Goal: Task Accomplishment & Management: Manage account settings

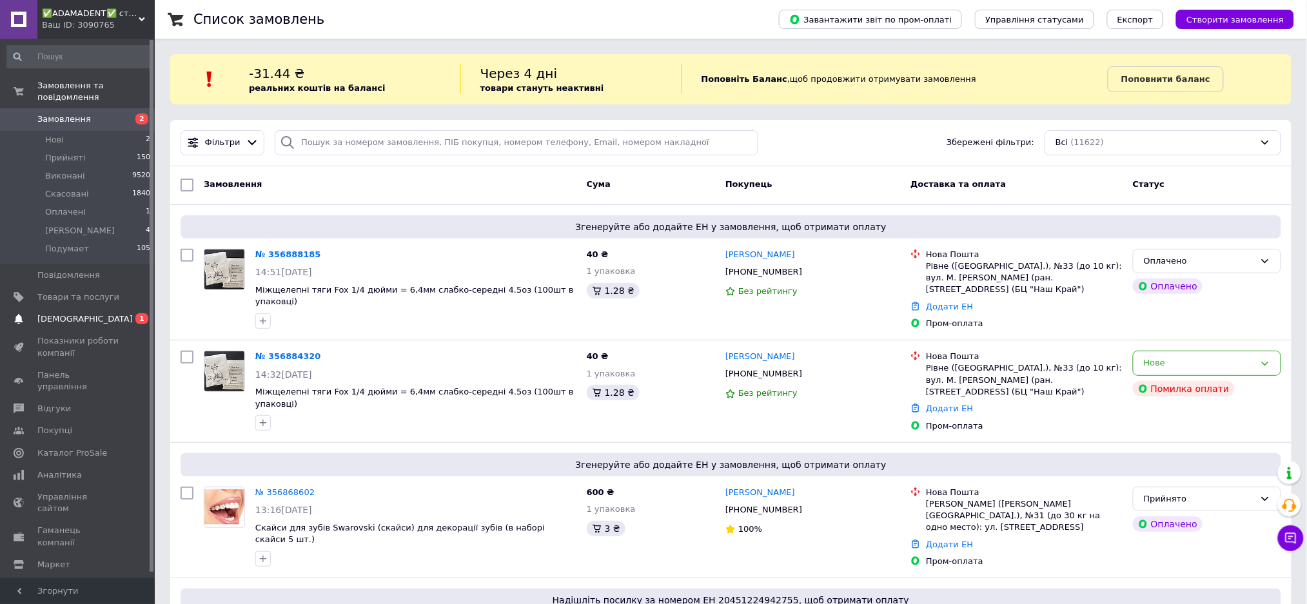
click at [64, 316] on link "Сповіщення 0 1" at bounding box center [79, 319] width 158 height 22
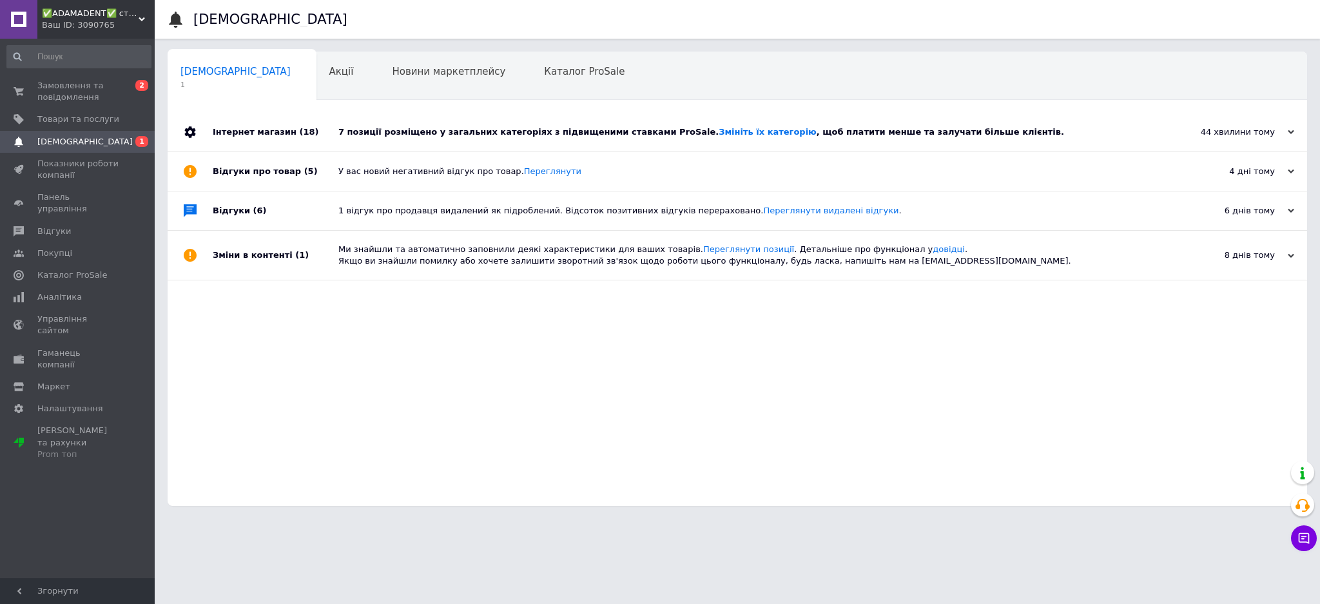
click at [261, 129] on div "Інтернет магазин (18)" at bounding box center [276, 132] width 126 height 39
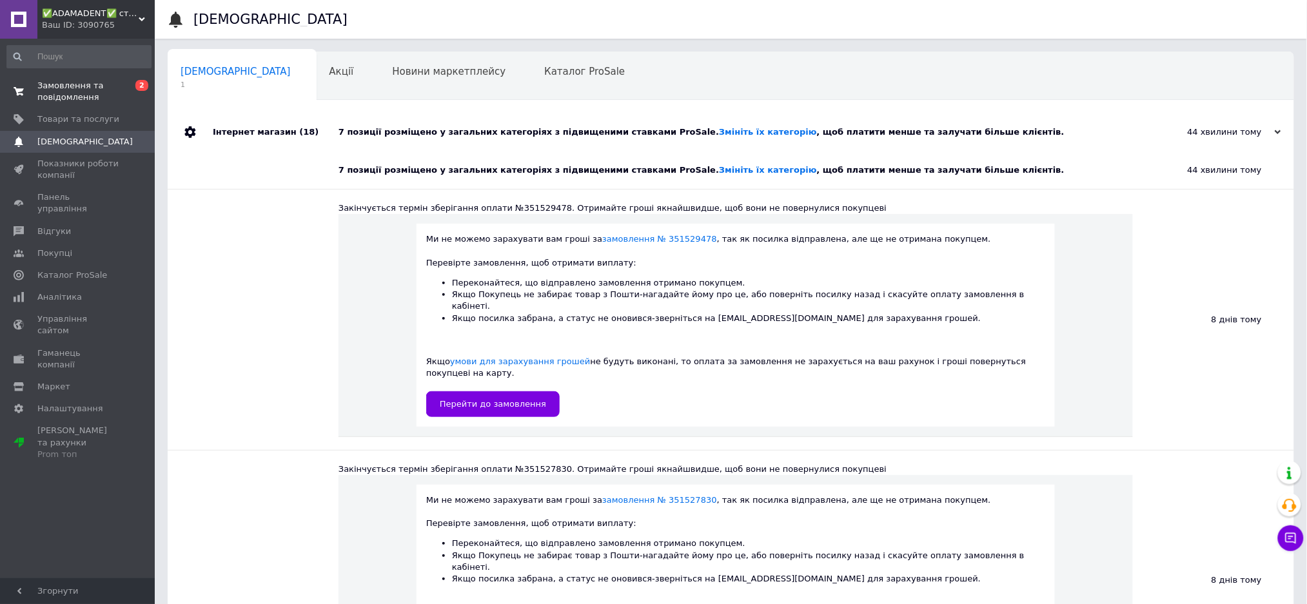
click at [54, 88] on span "Замовлення та повідомлення" at bounding box center [78, 91] width 82 height 23
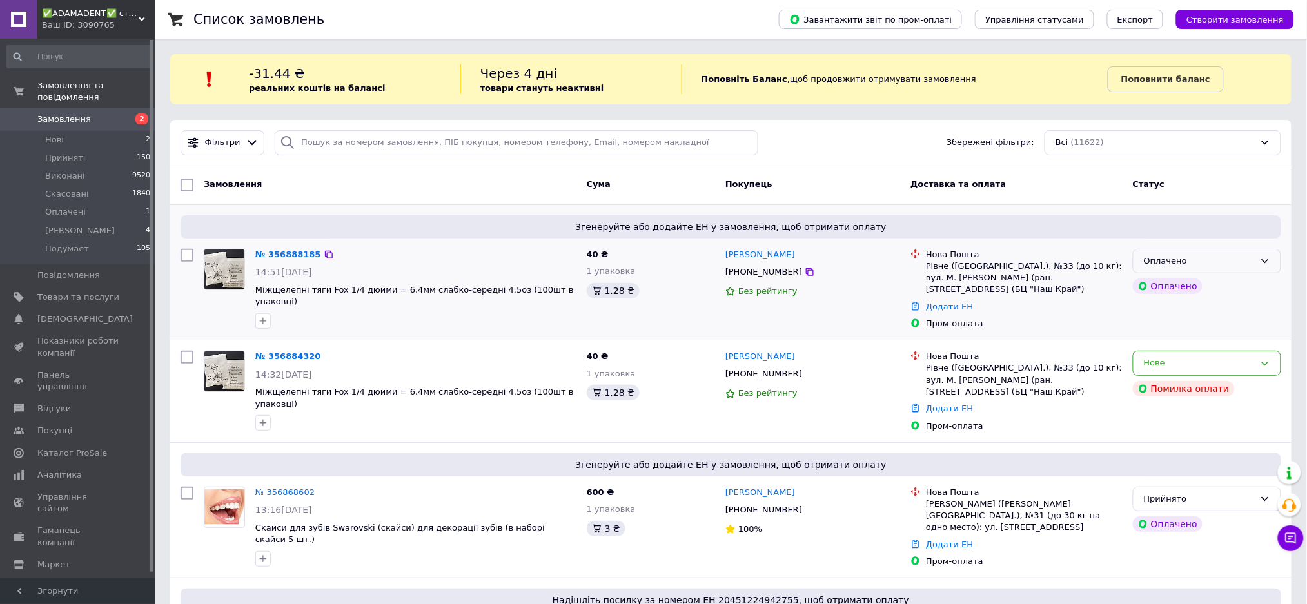
click at [1214, 261] on div "Оплачено" at bounding box center [1199, 262] width 111 height 14
click at [1188, 287] on li "Прийнято" at bounding box center [1206, 288] width 147 height 24
click at [1253, 357] on div "Нове" at bounding box center [1199, 364] width 111 height 14
click at [1181, 426] on li "Скасовано" at bounding box center [1206, 438] width 147 height 24
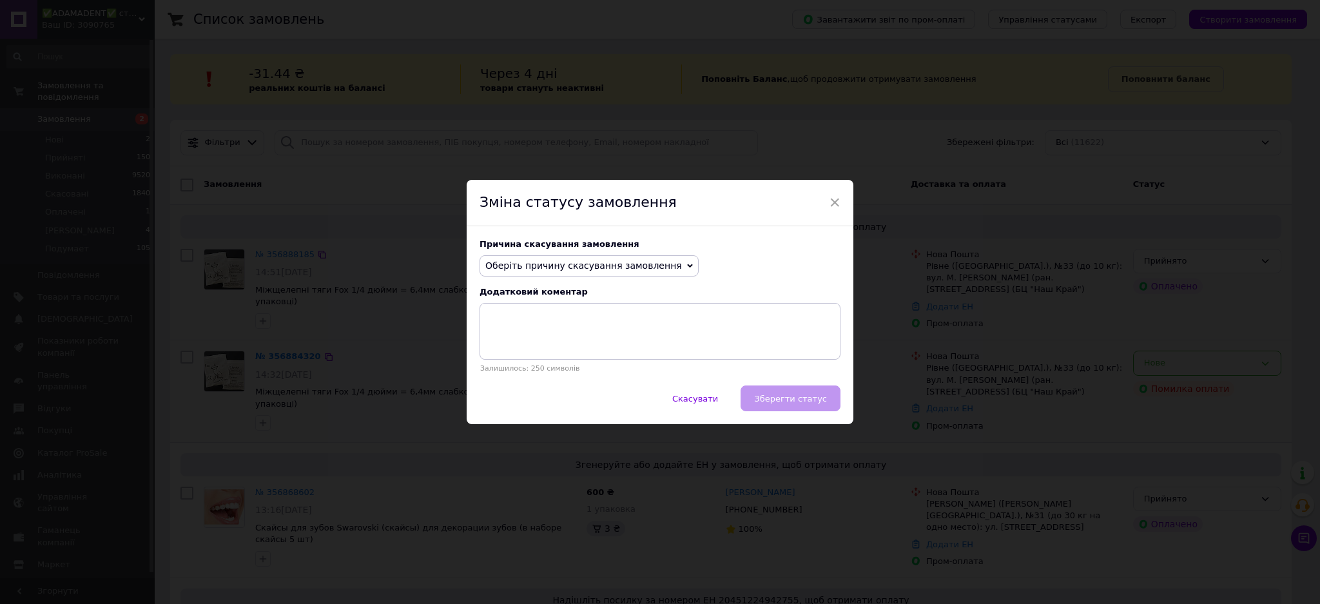
click at [544, 266] on span "Оберіть причину скасування замовлення" at bounding box center [583, 265] width 197 height 10
click at [547, 327] on li "Оплата не надійшла" at bounding box center [589, 327] width 218 height 18
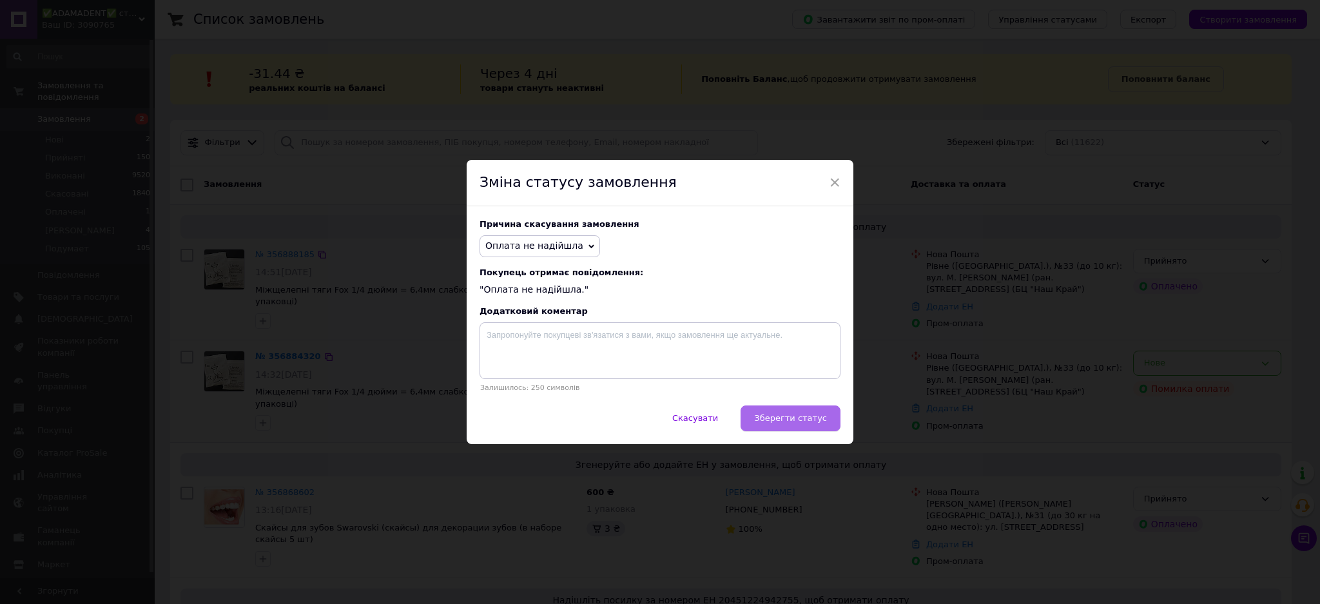
click at [798, 413] on button "Зберегти статус" at bounding box center [791, 419] width 100 height 26
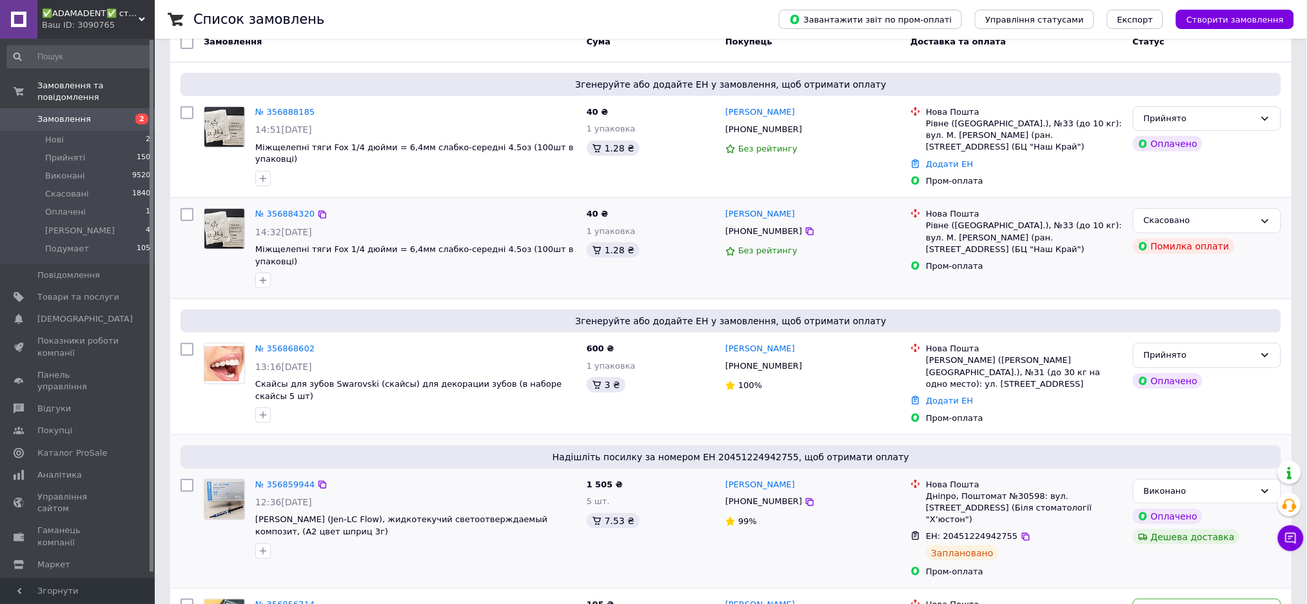
scroll to position [171, 0]
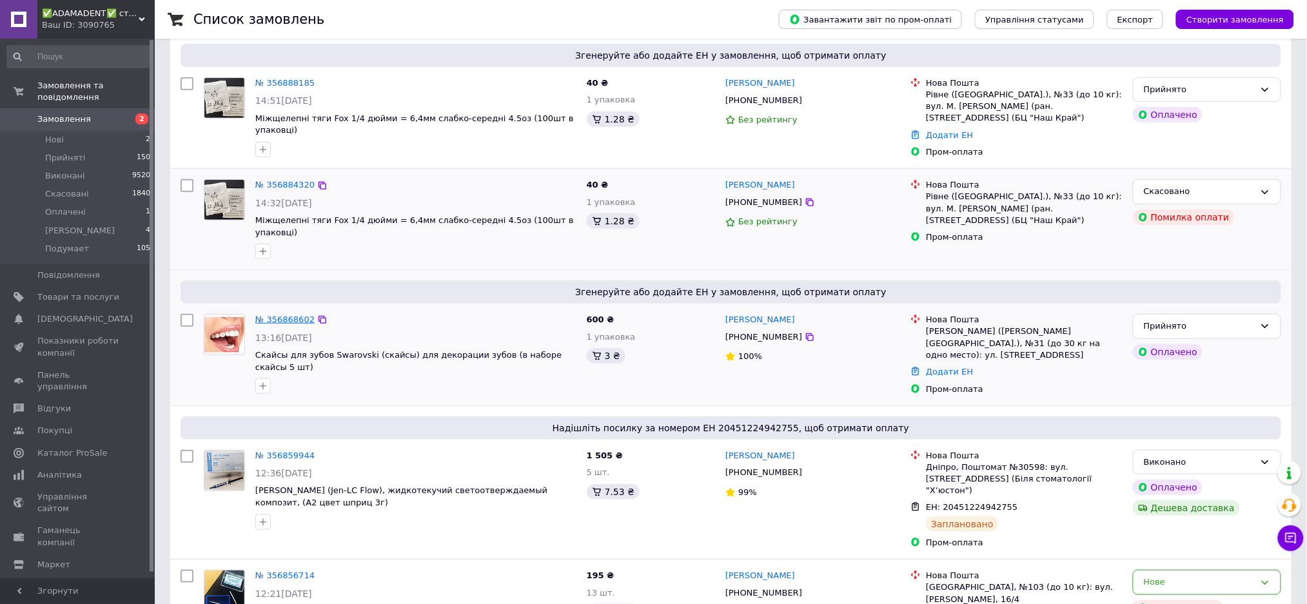
click at [279, 315] on link "№ 356868602" at bounding box center [284, 320] width 59 height 10
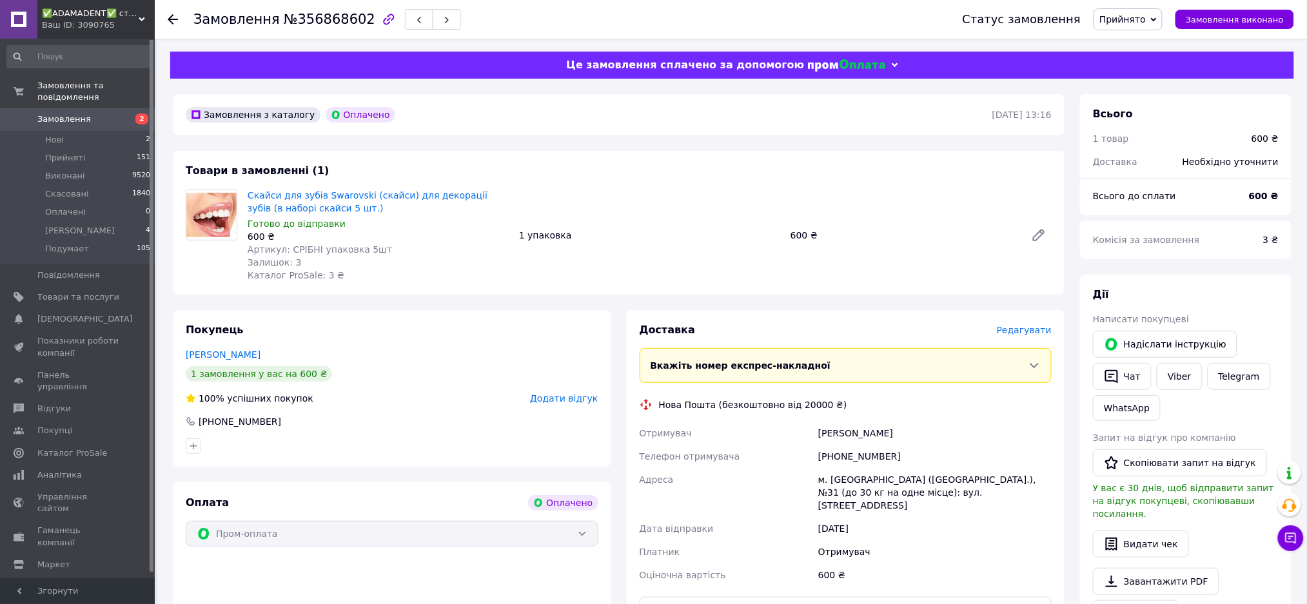
click at [339, 210] on span "Скайси для зубів Swarovski (скайси) для декорації зубів (в наборі скайси 5 шт.)" at bounding box center [378, 202] width 261 height 26
click at [1032, 334] on span "Редагувати" at bounding box center [1024, 330] width 55 height 10
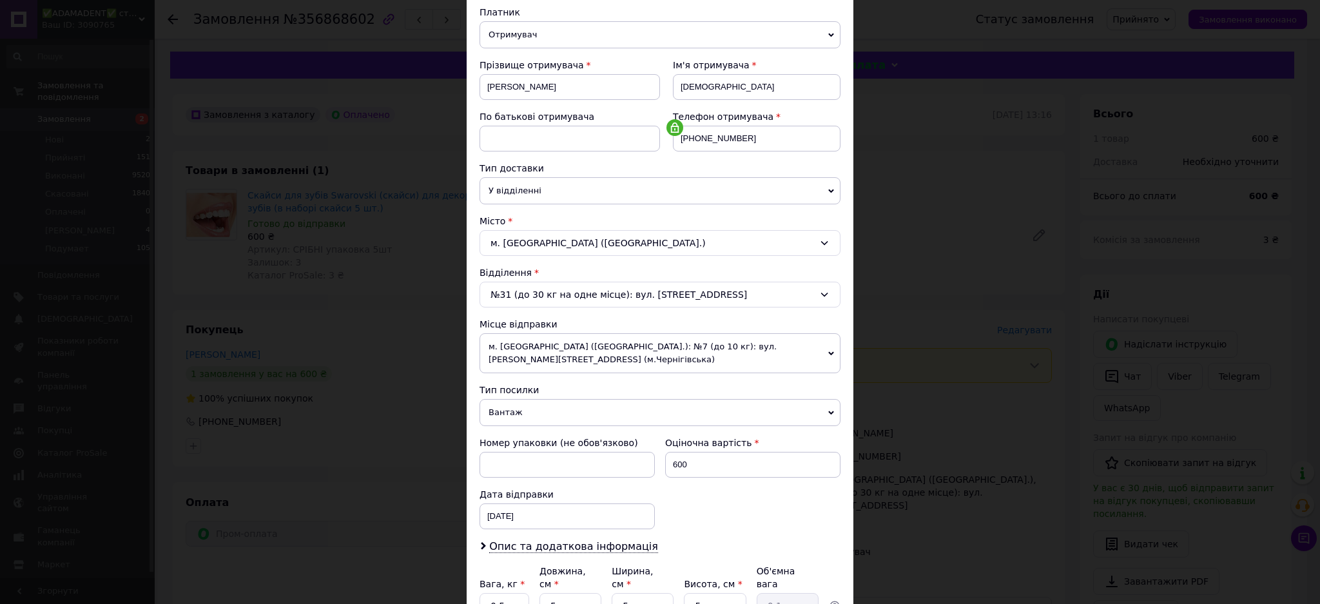
scroll to position [253, 0]
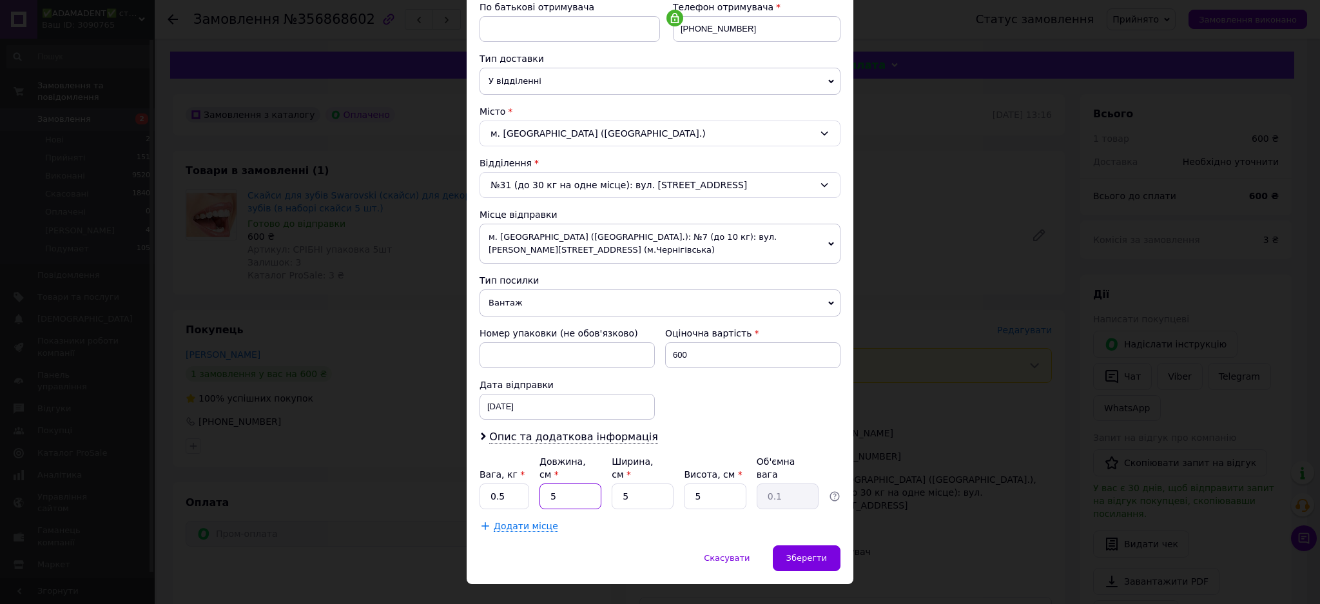
click at [545, 484] on input "5" at bounding box center [571, 497] width 62 height 26
type input "8"
click at [622, 484] on input "5" at bounding box center [643, 497] width 62 height 26
type input "8"
drag, startPoint x: 704, startPoint y: 477, endPoint x: 685, endPoint y: 478, distance: 18.7
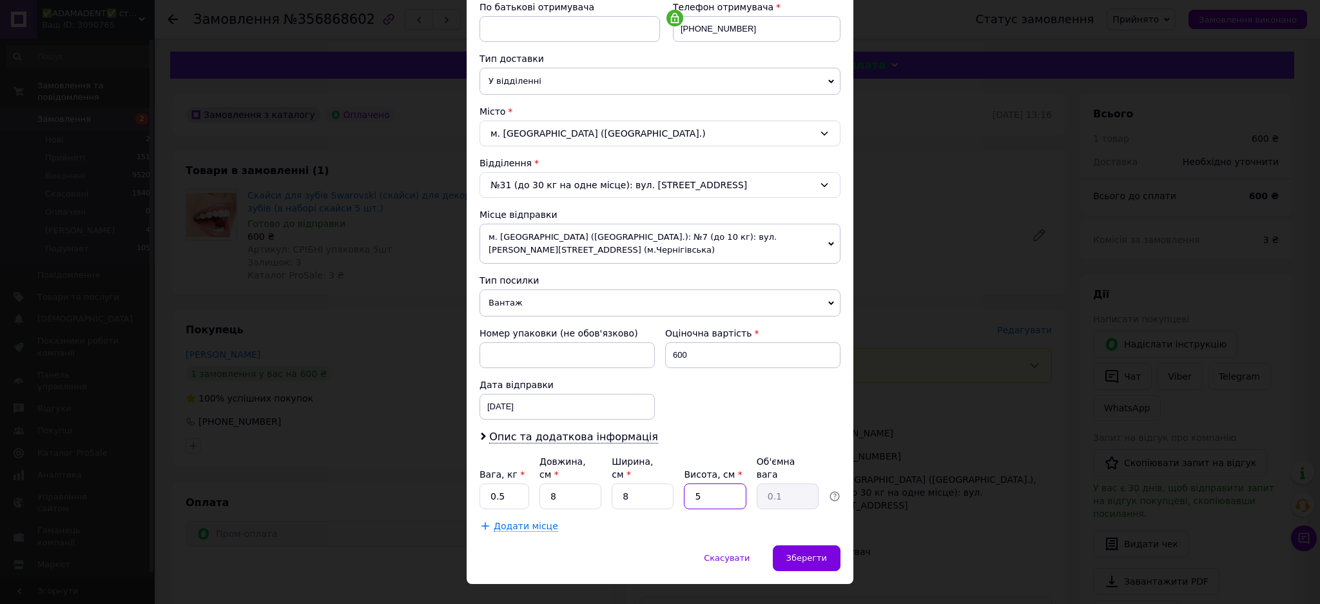
click at [685, 484] on input "5" at bounding box center [715, 497] width 62 height 26
type input "8"
type input "0.13"
type input "8"
drag, startPoint x: 707, startPoint y: 421, endPoint x: 693, endPoint y: 393, distance: 31.7
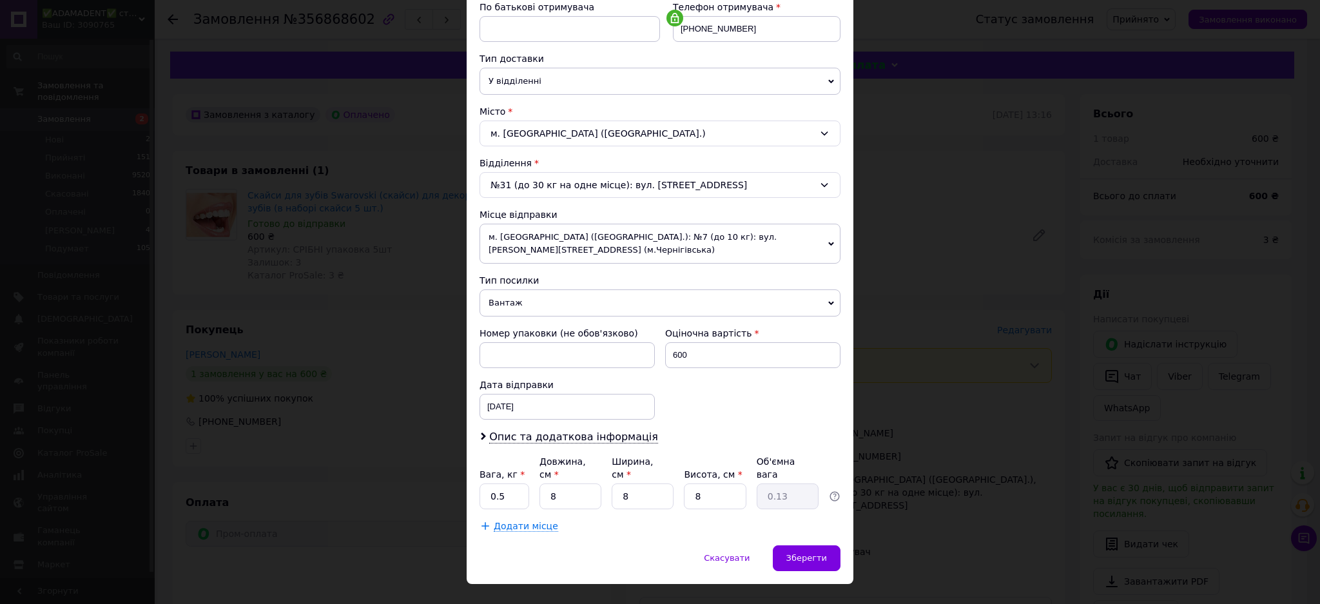
click at [707, 430] on div "Опис та додаткова інформація" at bounding box center [660, 437] width 361 height 15
click at [593, 431] on span "Опис та додаткова інформація" at bounding box center [573, 437] width 169 height 13
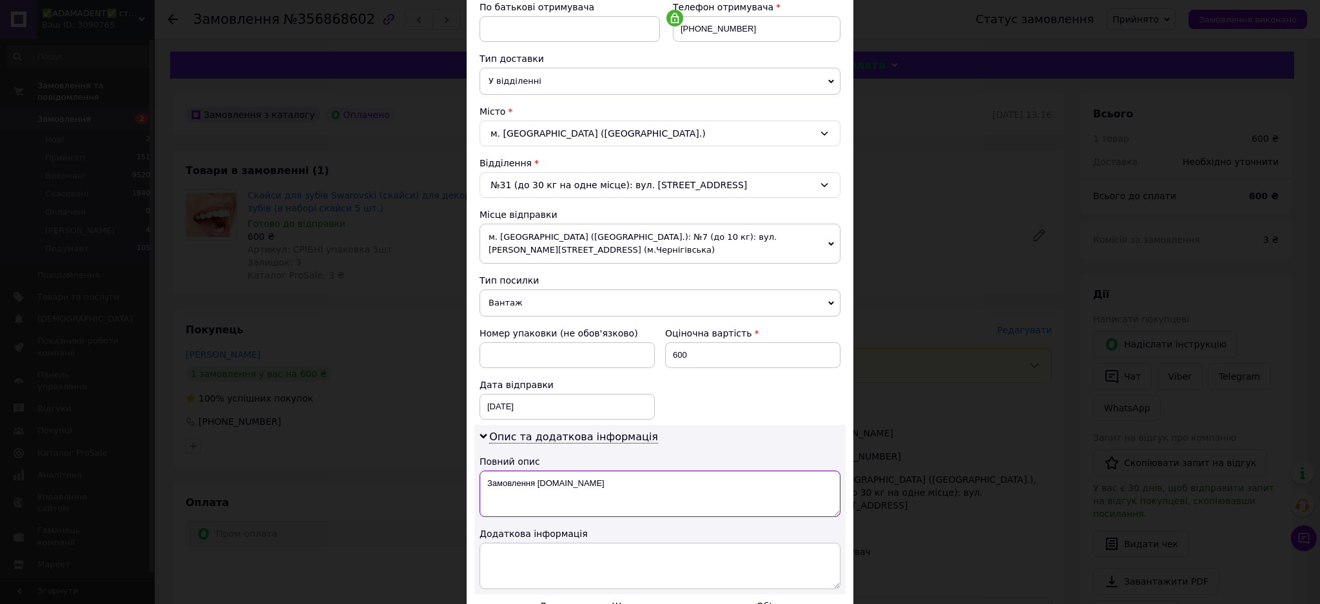
drag, startPoint x: 601, startPoint y: 471, endPoint x: 483, endPoint y: 481, distance: 118.4
click at [483, 481] on textarea "Замовлення Prom.ua" at bounding box center [660, 494] width 361 height 46
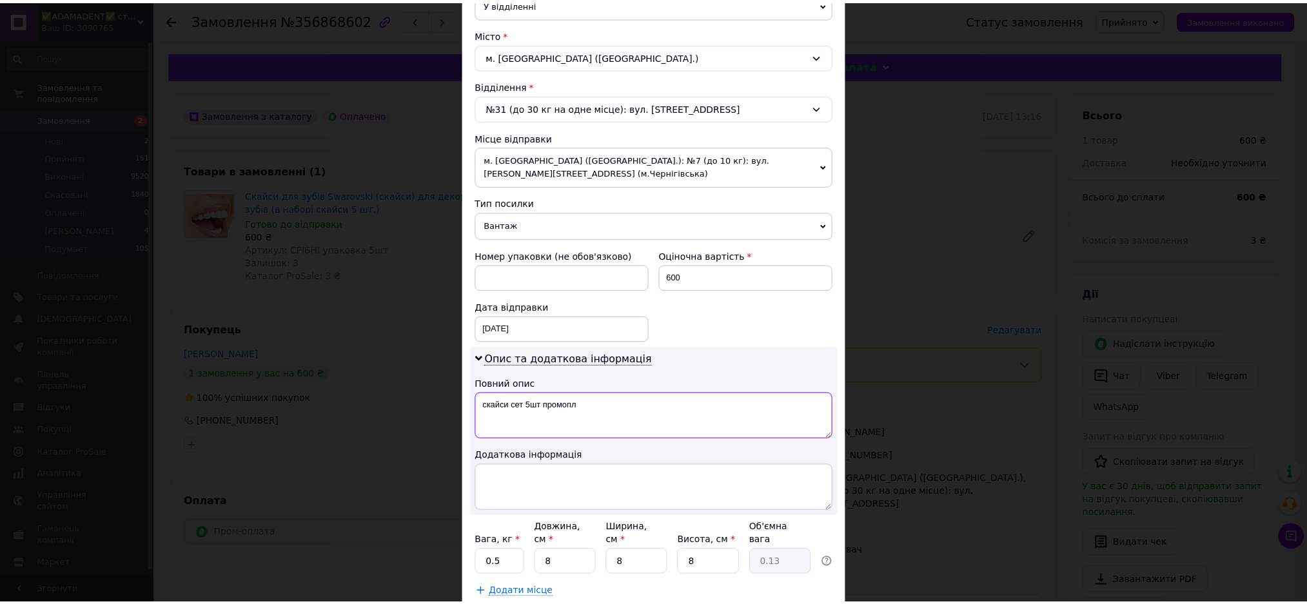
scroll to position [397, 0]
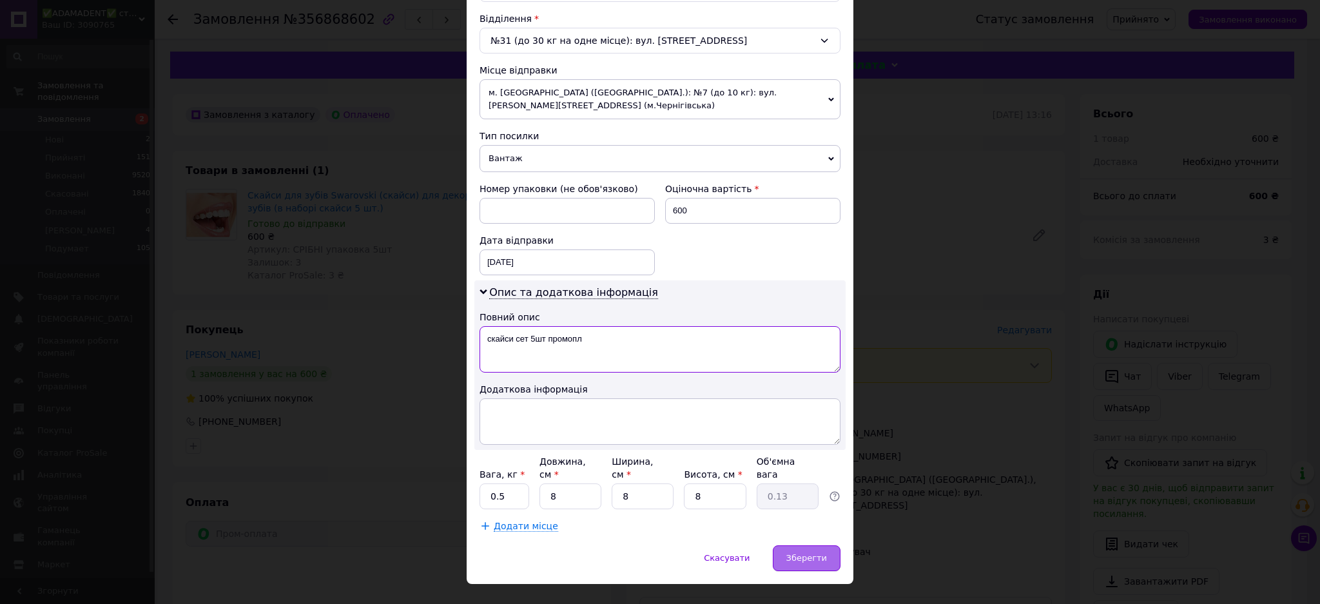
type textarea "скайси сет 5шт промопл"
click at [814, 553] on span "Зберегти" at bounding box center [807, 558] width 41 height 10
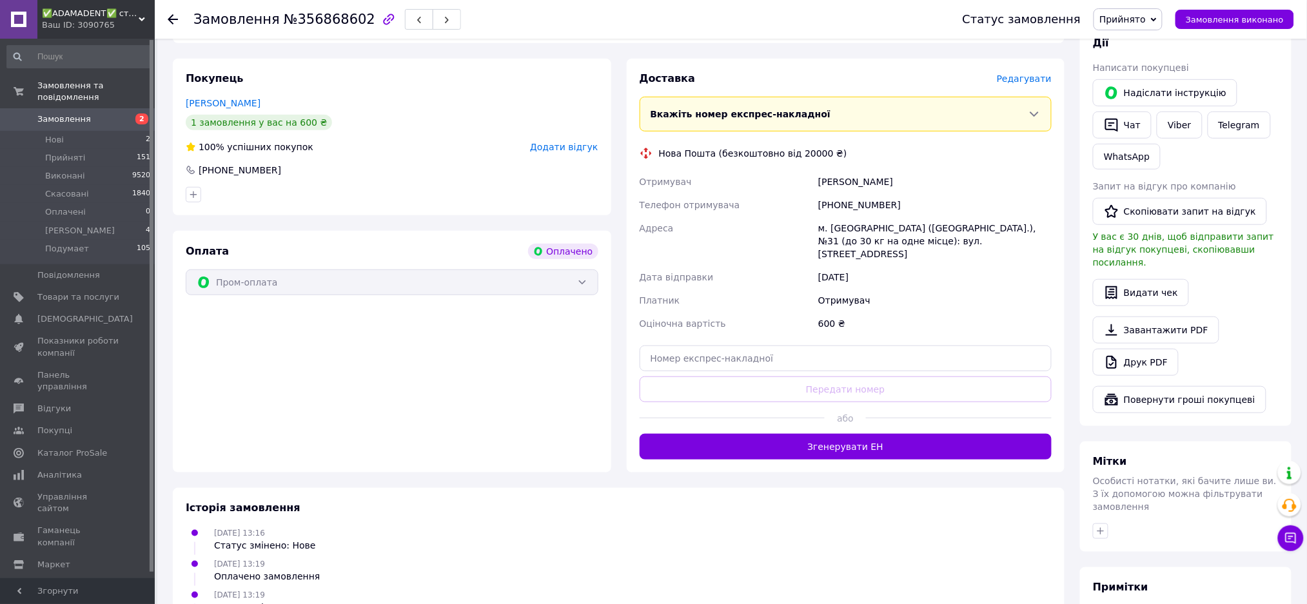
scroll to position [258, 0]
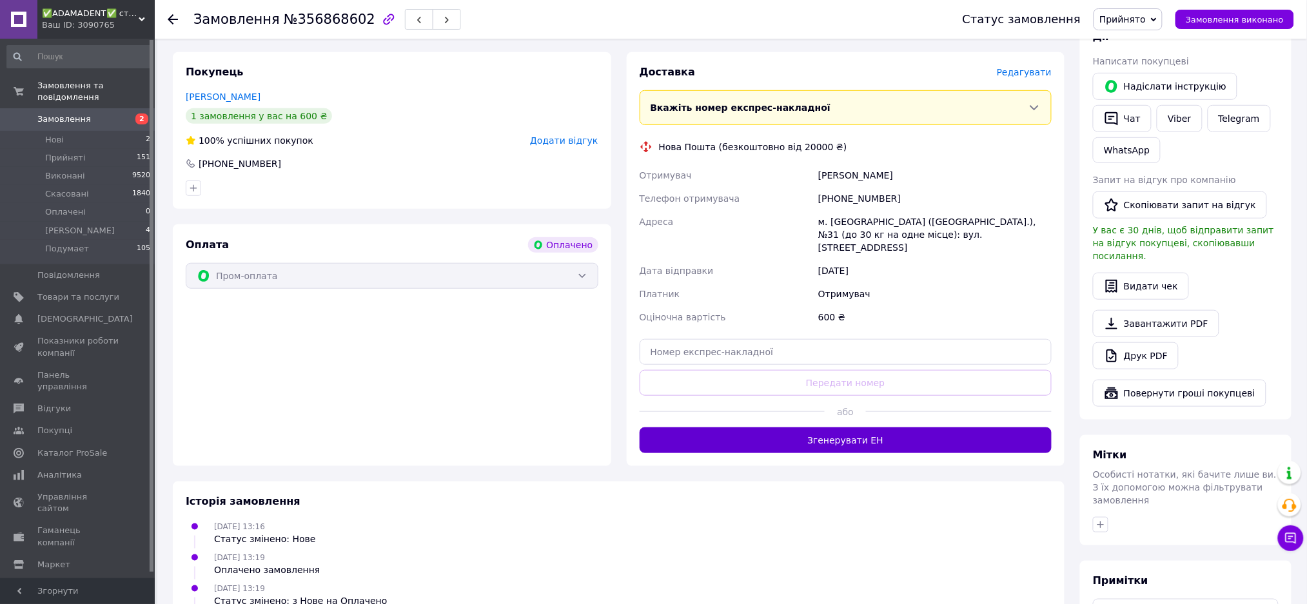
click at [803, 427] on button "Згенерувати ЕН" at bounding box center [846, 440] width 413 height 26
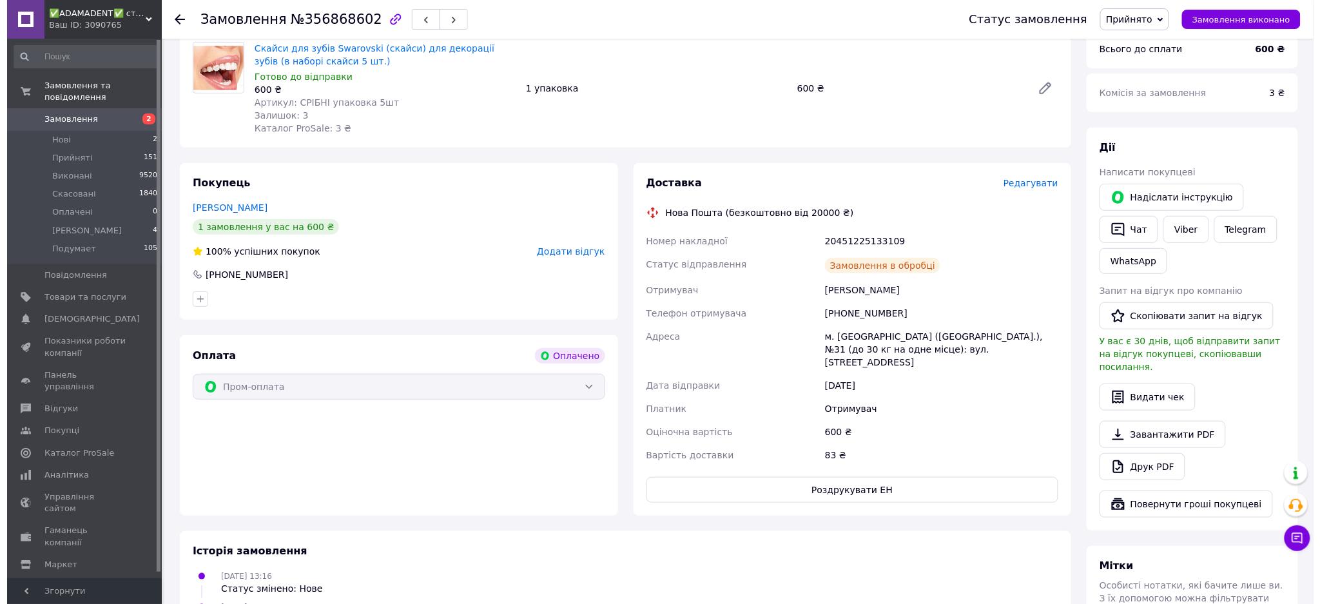
scroll to position [0, 0]
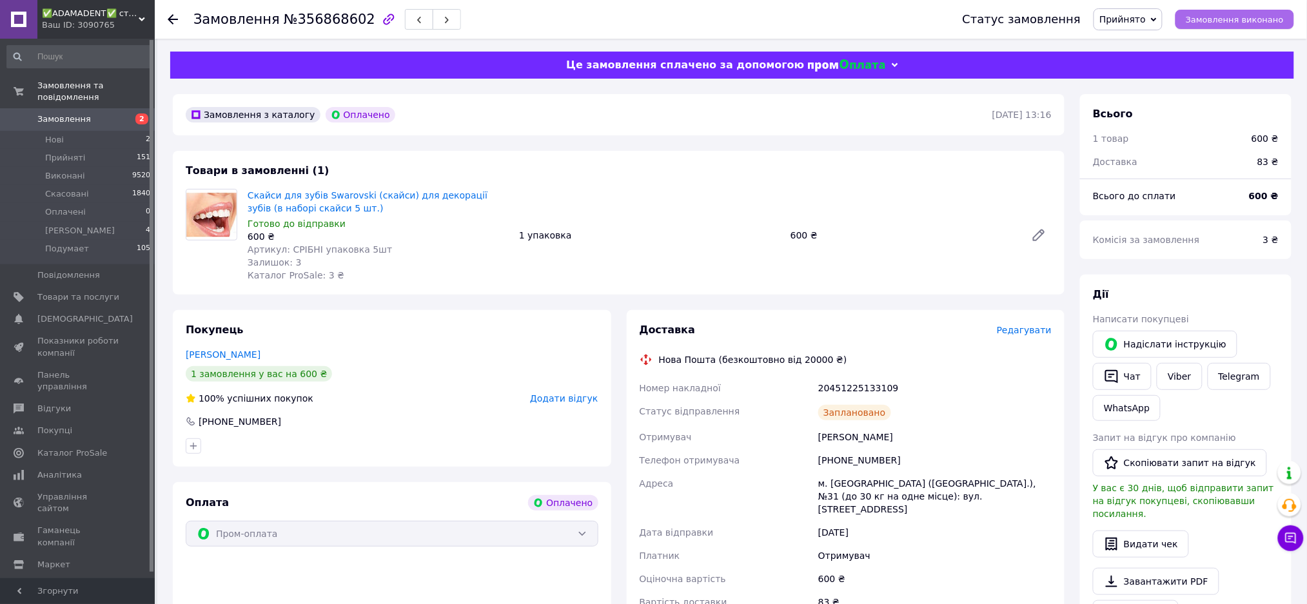
click at [1226, 15] on span "Замовлення виконано" at bounding box center [1235, 20] width 98 height 10
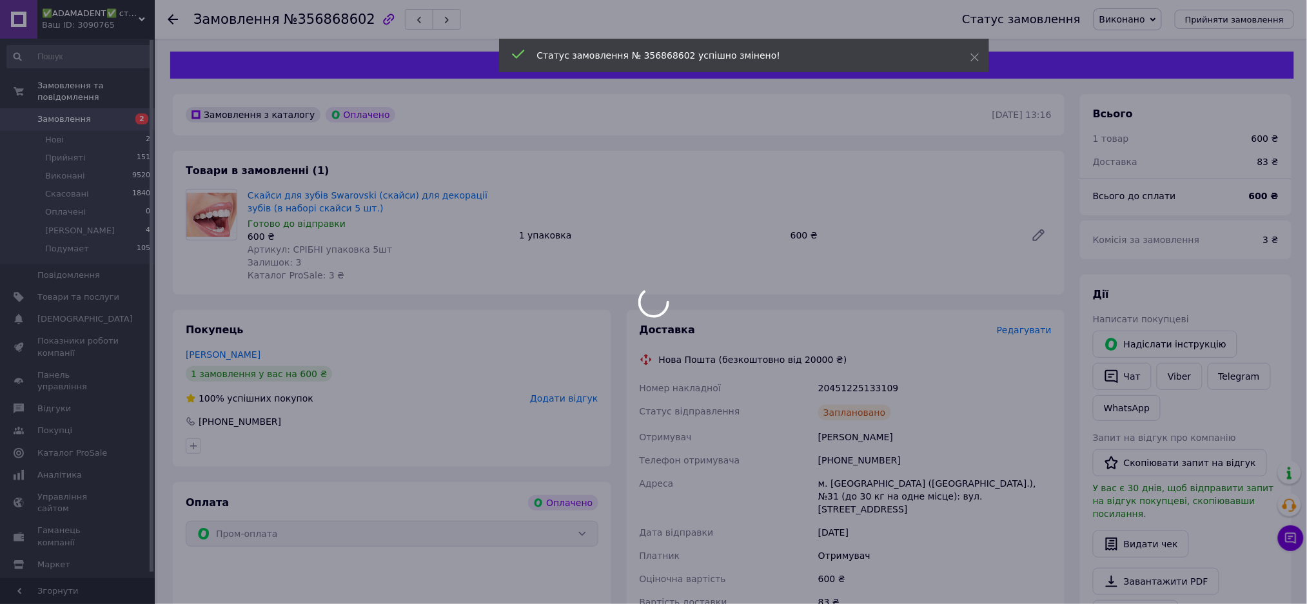
click at [54, 104] on div at bounding box center [653, 302] width 1307 height 604
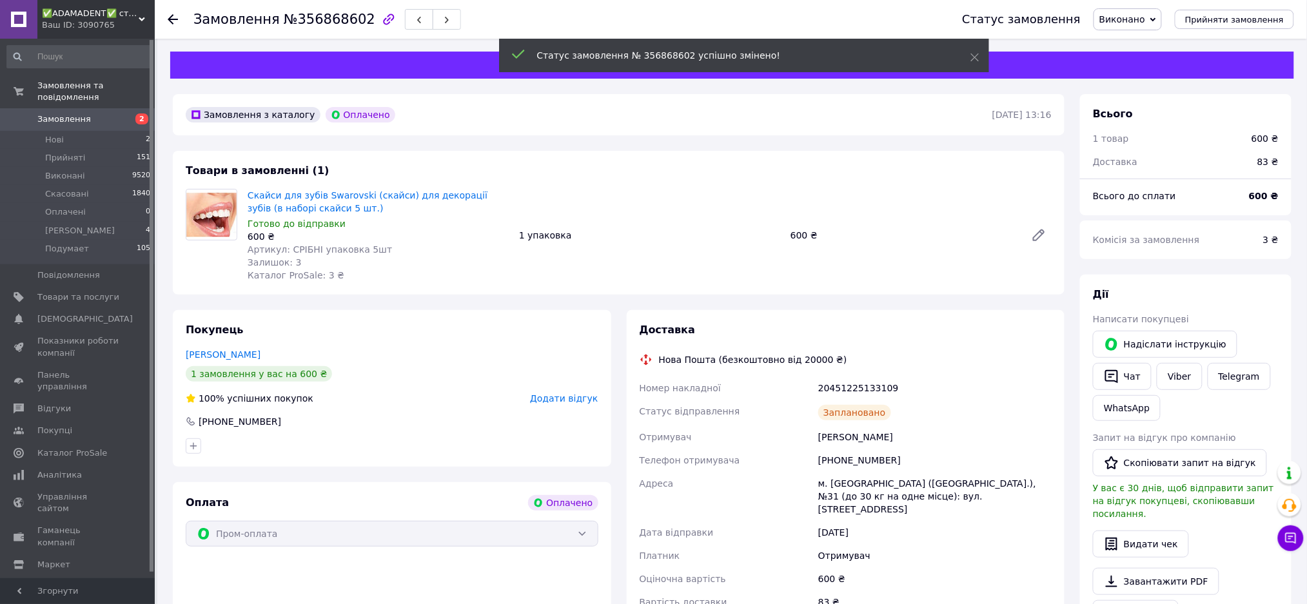
click at [66, 113] on span "Замовлення" at bounding box center [64, 119] width 54 height 12
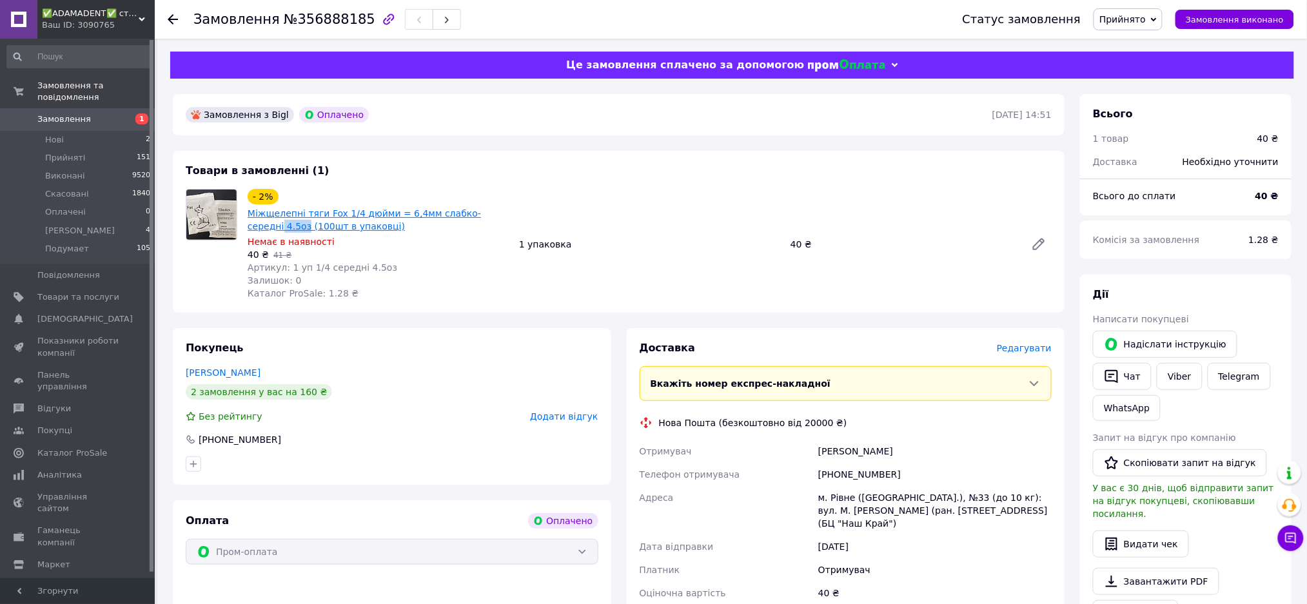
drag, startPoint x: 519, startPoint y: 212, endPoint x: 484, endPoint y: 216, distance: 35.7
click at [484, 216] on div "- 2% Міжщелепні тяги Fox 1/4 дюйми = 6,4мм слабко-середні 4.5оз (100шт в упаков…" at bounding box center [649, 244] width 814 height 116
copy link "4.5оз"
click at [752, 489] on div "Адреса" at bounding box center [726, 510] width 179 height 49
click at [1030, 347] on span "Редагувати" at bounding box center [1024, 348] width 55 height 10
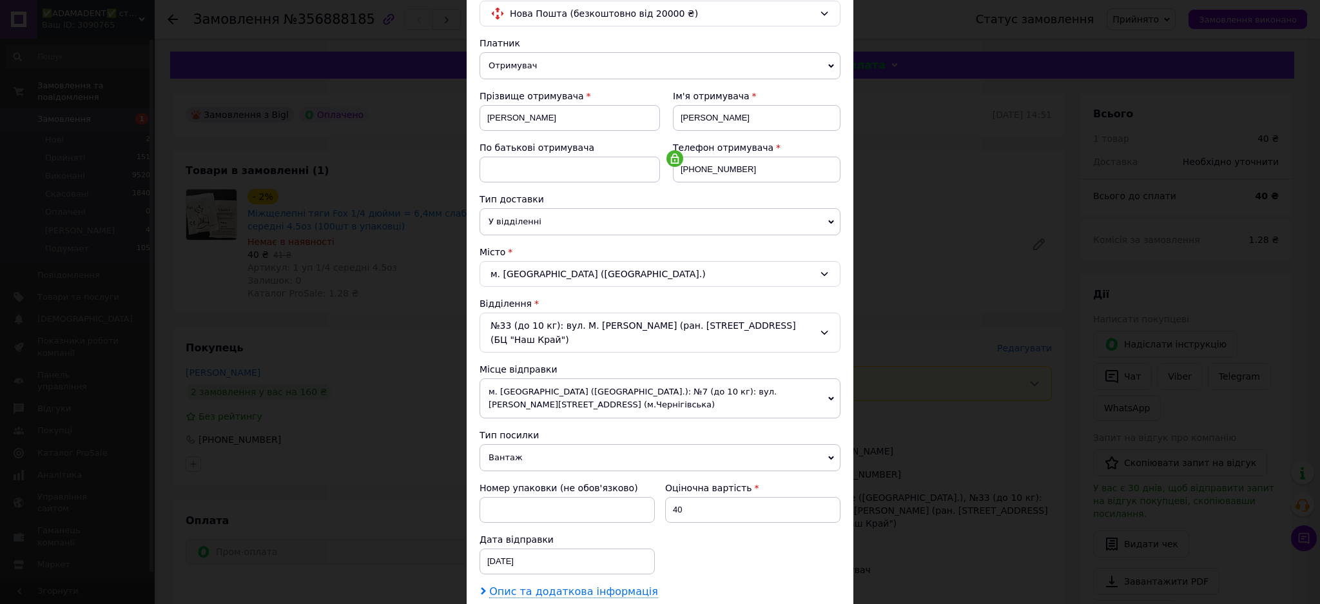
scroll to position [253, 0]
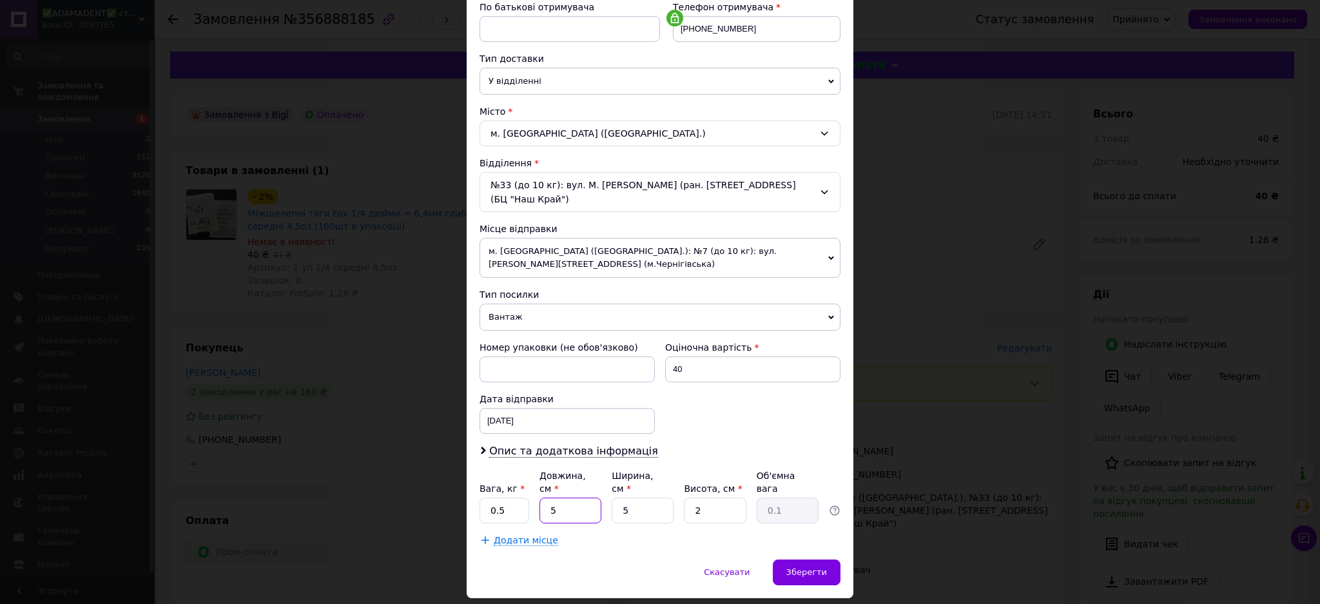
drag, startPoint x: 574, startPoint y: 473, endPoint x: 550, endPoint y: 476, distance: 24.0
click at [552, 498] on input "5" at bounding box center [571, 511] width 62 height 26
drag, startPoint x: 557, startPoint y: 473, endPoint x: 547, endPoint y: 477, distance: 10.4
click at [547, 498] on input "5" at bounding box center [571, 511] width 62 height 26
type input "8"
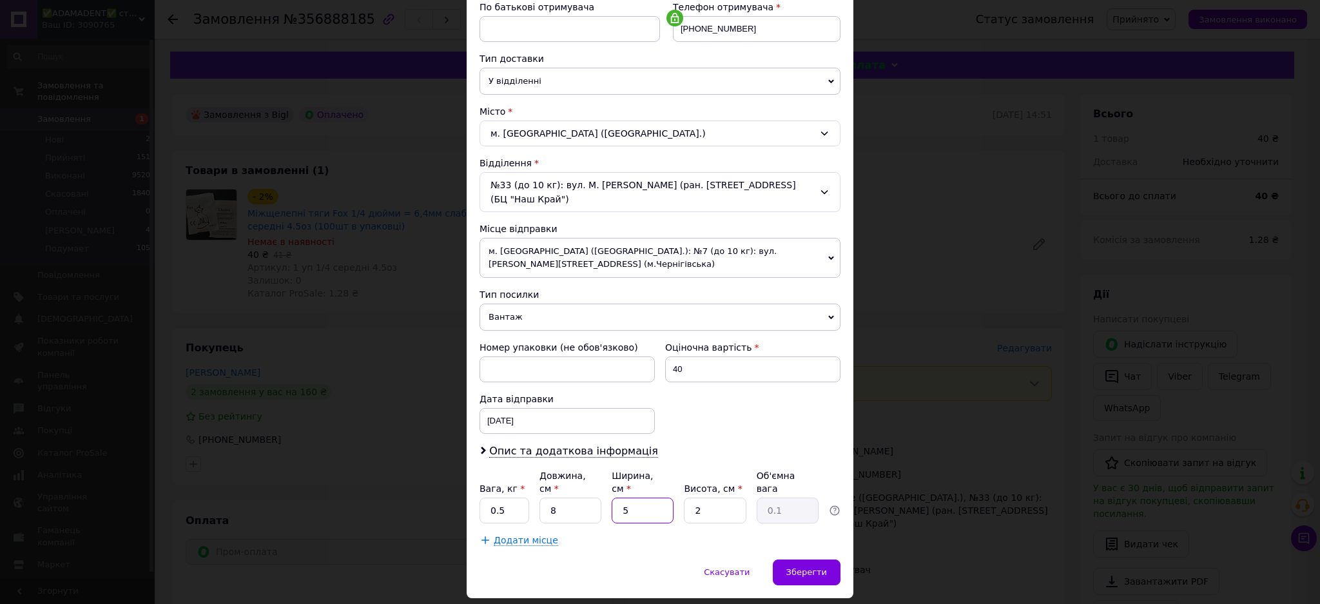
click at [620, 498] on input "5" at bounding box center [643, 511] width 62 height 26
type input "8"
click at [685, 498] on input "2" at bounding box center [715, 511] width 62 height 26
type input "8"
type input "0.13"
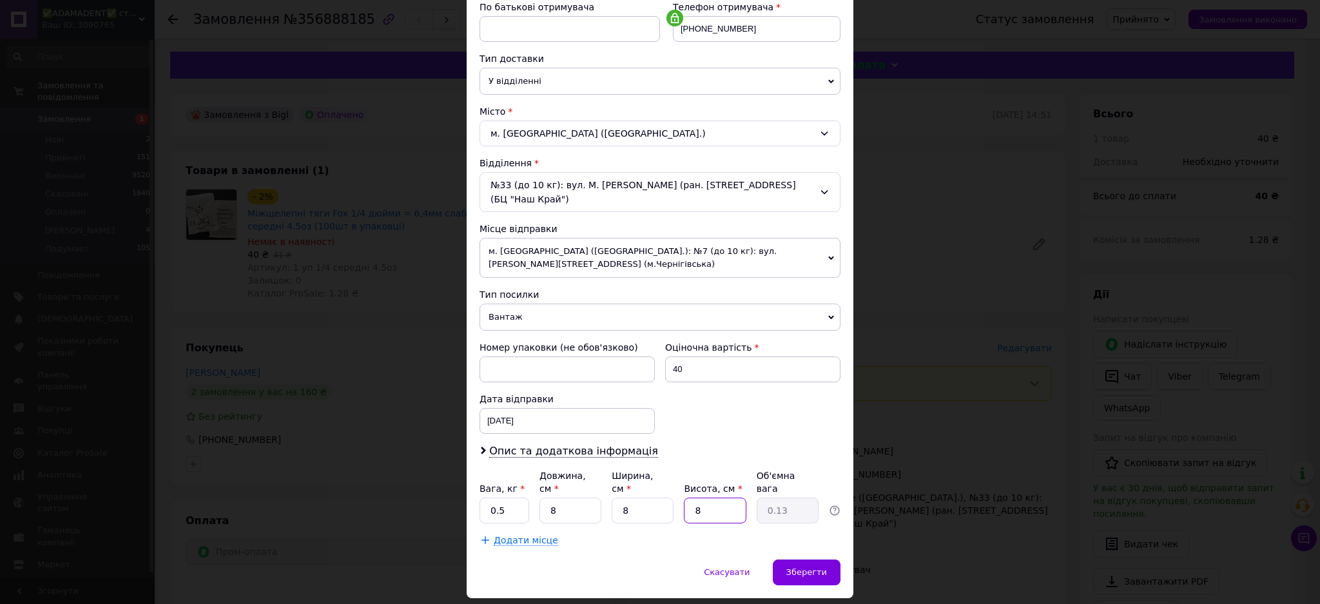
type input "8"
click at [672, 494] on div "Платник Отримувач Відправник Прізвище отримувача Петровець Ім'я отримувача Русл…" at bounding box center [660, 221] width 361 height 651
drag, startPoint x: 687, startPoint y: 389, endPoint x: 674, endPoint y: 352, distance: 38.9
click at [687, 388] on div "Номер упаковки (не обов'язково) Оціночна вартість 40 Дата відправки 12.08.2025 …" at bounding box center [660, 387] width 371 height 103
click at [672, 357] on input "40" at bounding box center [752, 370] width 175 height 26
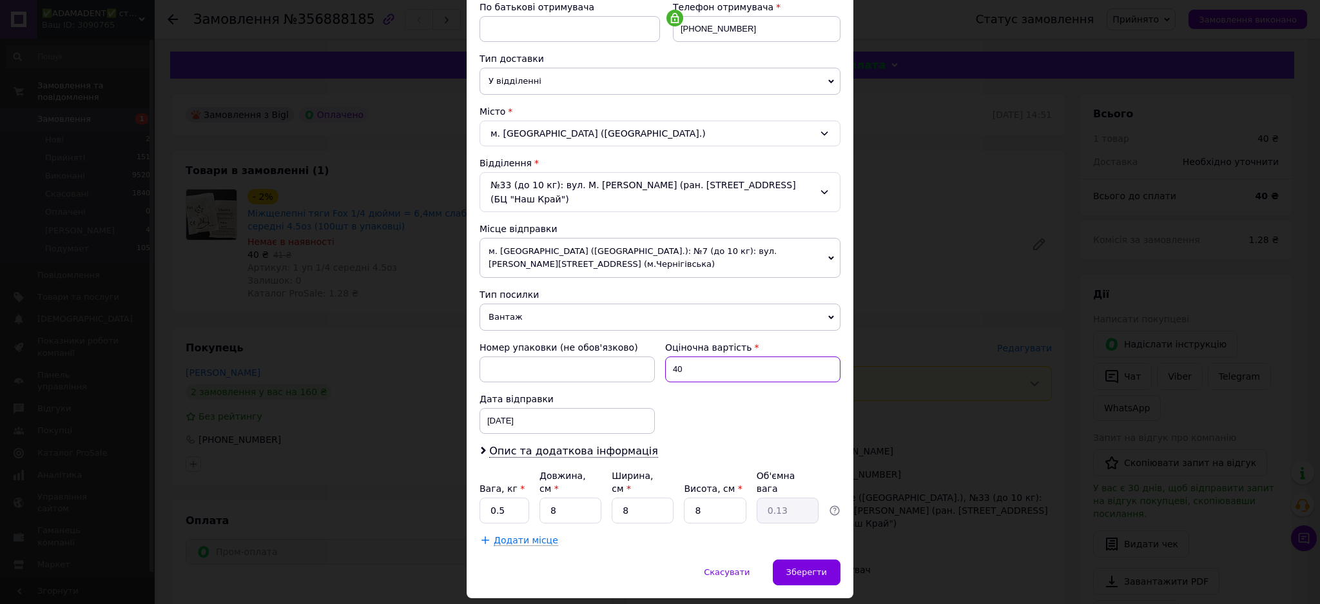
click at [672, 357] on input "40" at bounding box center [752, 370] width 175 height 26
type input "500"
click at [676, 362] on div "Номер упаковки (не обов'язково) Оціночна вартість 500 Дата відправки 12.08.2025…" at bounding box center [660, 387] width 371 height 103
click at [607, 445] on span "Опис та додаткова інформація" at bounding box center [573, 451] width 169 height 13
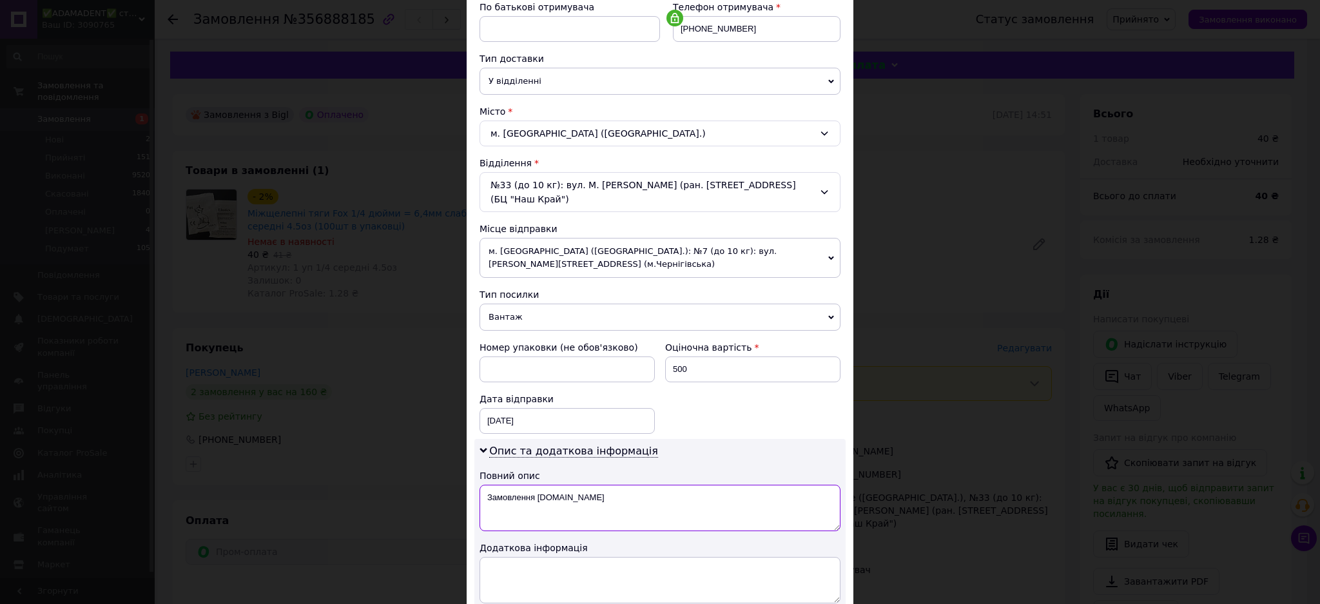
drag, startPoint x: 616, startPoint y: 473, endPoint x: 480, endPoint y: 478, distance: 135.5
click at [480, 485] on textarea "Замовлення Bigl.ua" at bounding box center [660, 508] width 361 height 46
paste textarea "4.5оз"
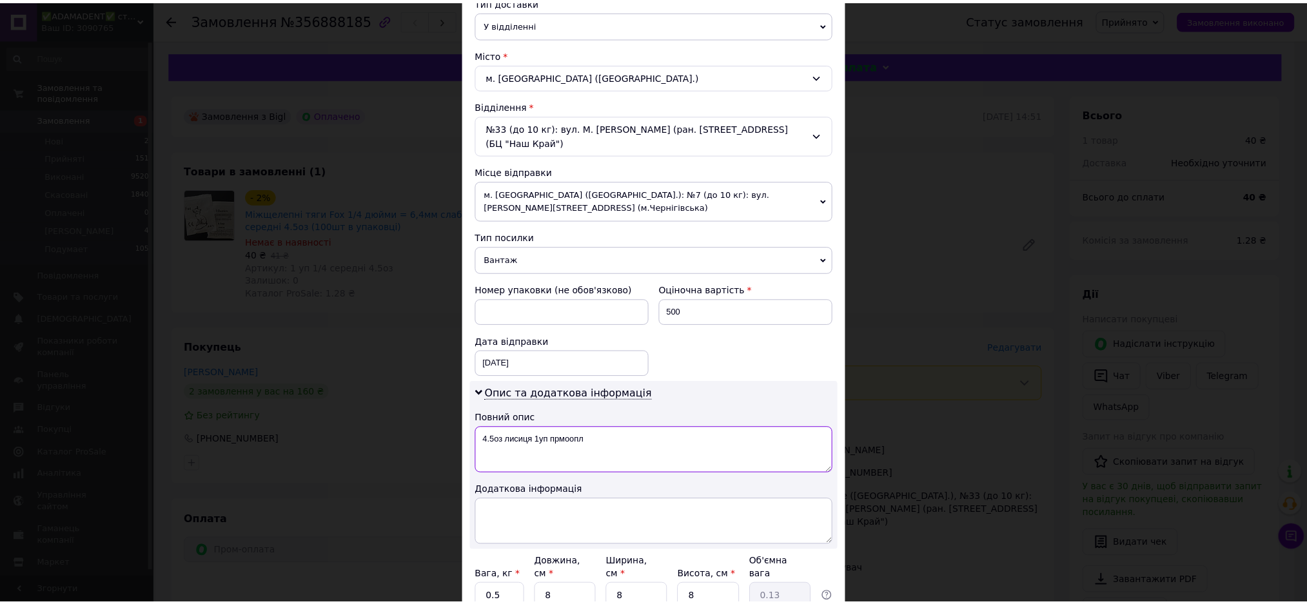
scroll to position [397, 0]
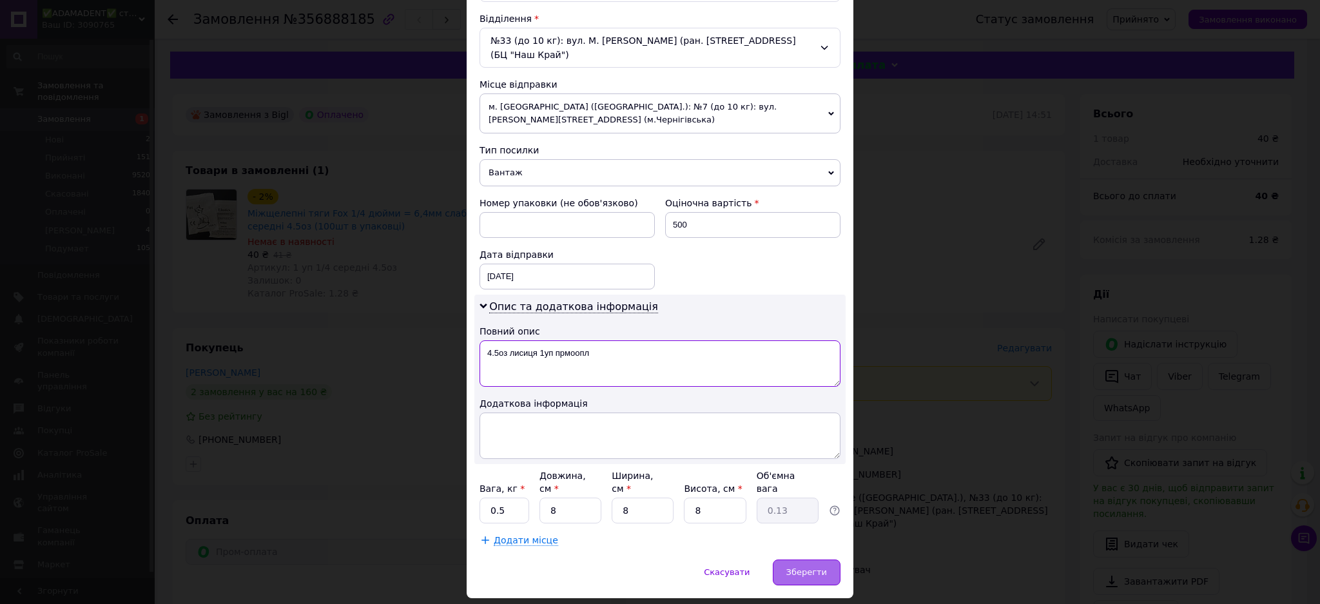
type textarea "4.5оз лисиця 1уп прмоопл"
click at [818, 560] on div "Зберегти" at bounding box center [807, 573] width 68 height 26
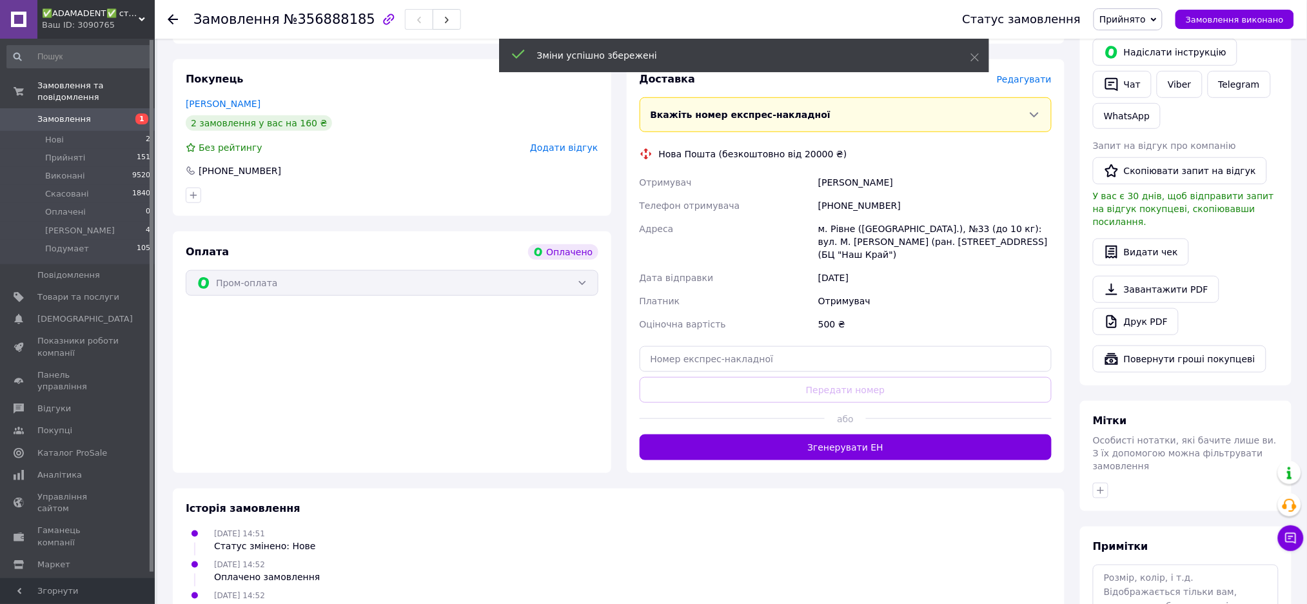
scroll to position [344, 0]
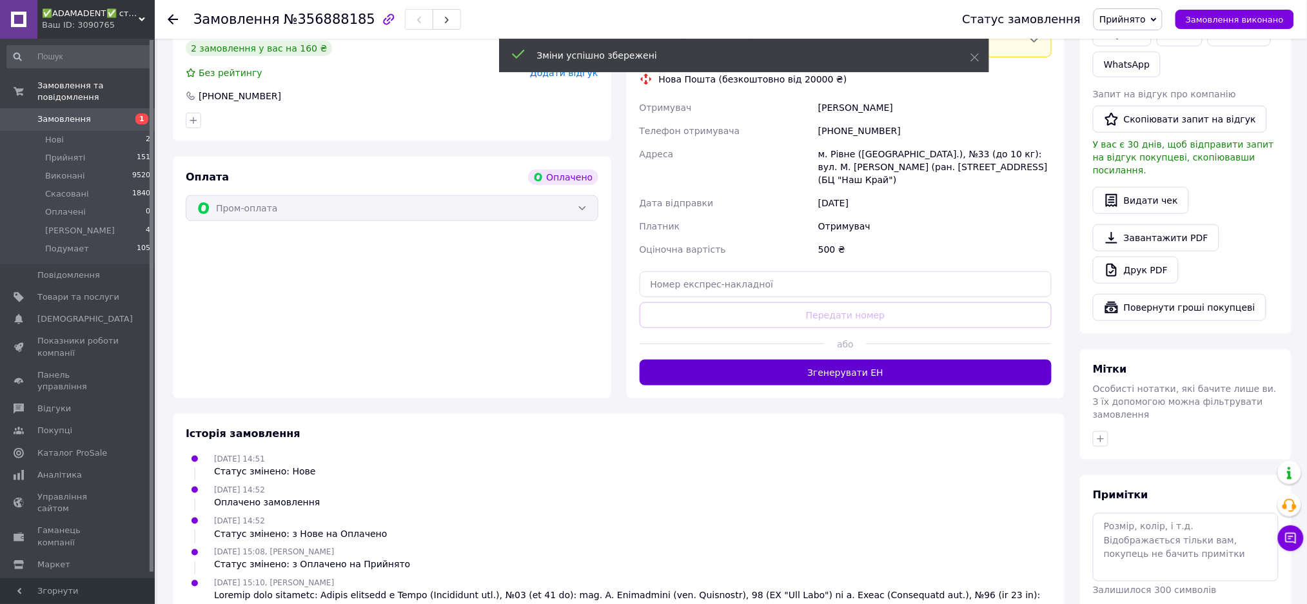
click at [793, 364] on button "Згенерувати ЕН" at bounding box center [846, 373] width 413 height 26
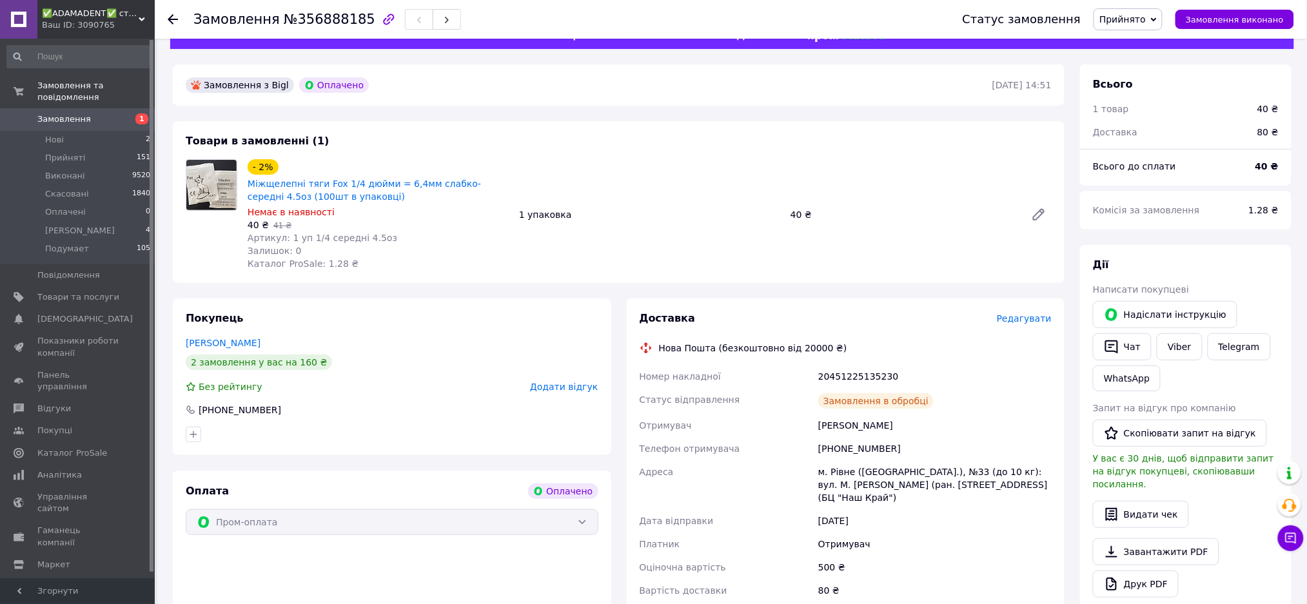
scroll to position [0, 0]
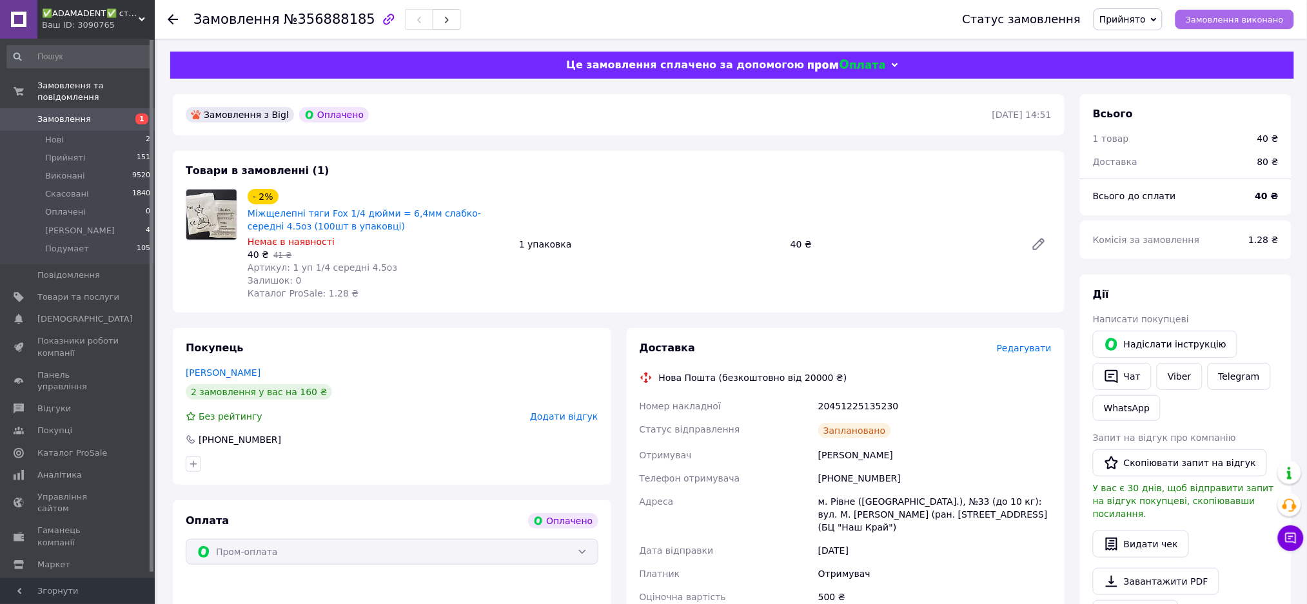
click at [1223, 20] on span "Замовлення виконано" at bounding box center [1235, 20] width 98 height 10
click at [46, 113] on span "Замовлення" at bounding box center [64, 119] width 54 height 12
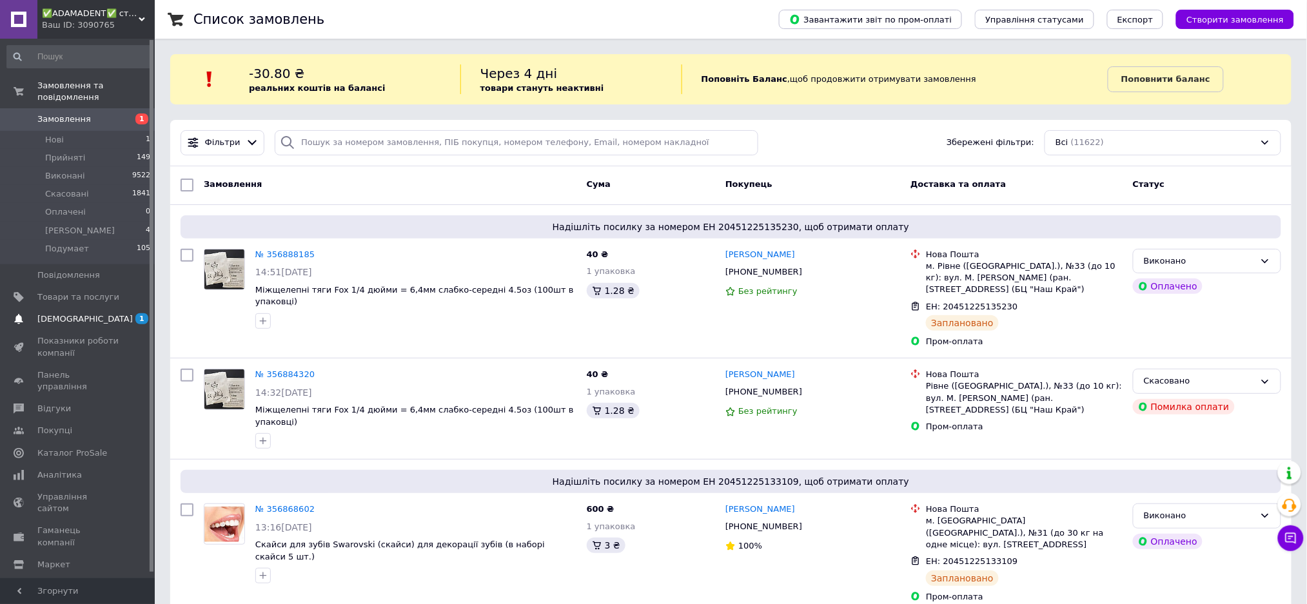
click at [58, 313] on span "[DEMOGRAPHIC_DATA]" at bounding box center [84, 319] width 95 height 12
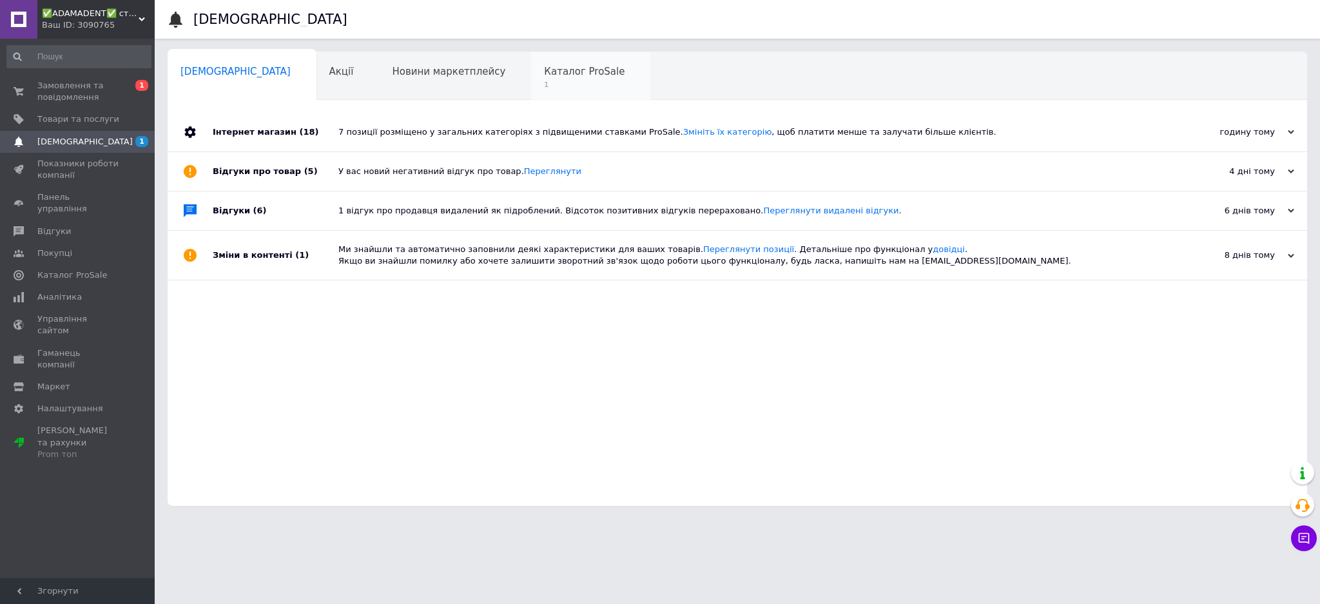
click at [544, 77] on span "Каталог ProSale" at bounding box center [584, 72] width 81 height 12
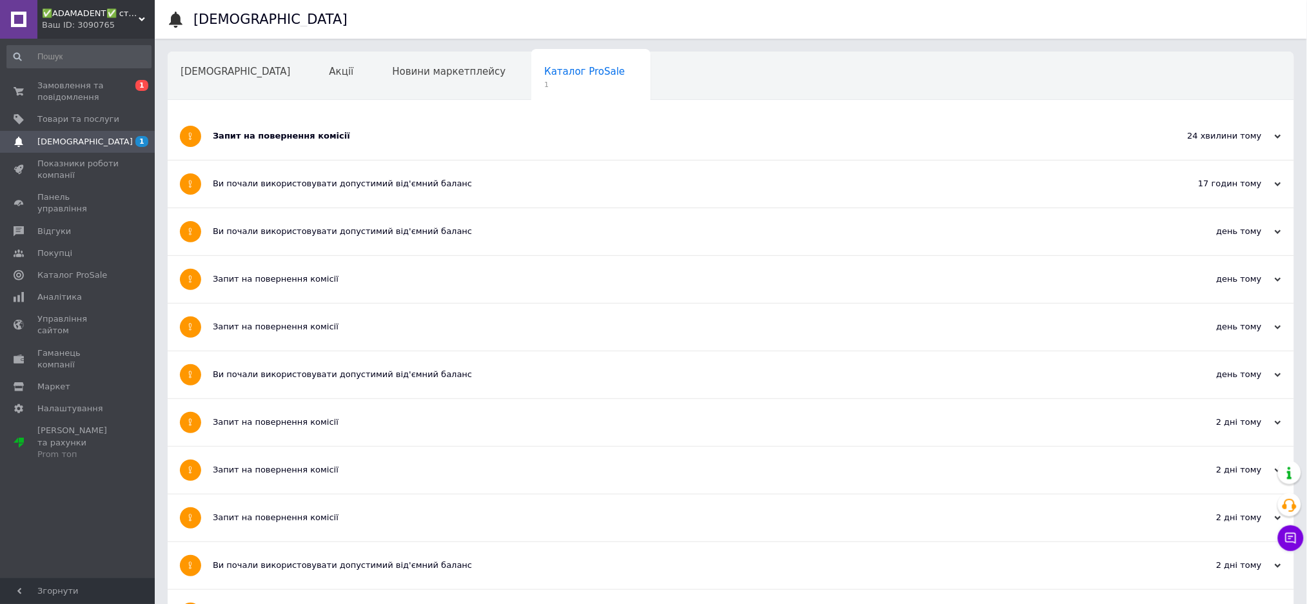
click at [295, 139] on div "Запит на повернення комісії" at bounding box center [682, 136] width 939 height 12
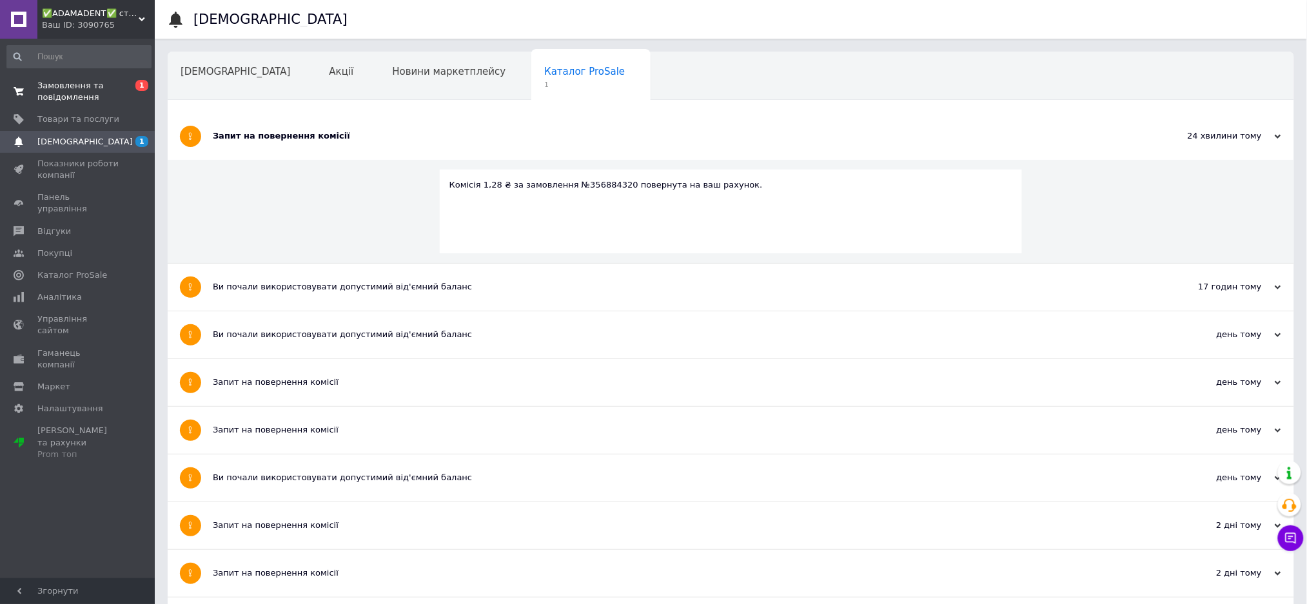
click at [62, 92] on span "Замовлення та повідомлення" at bounding box center [78, 91] width 82 height 23
